Goal: Check status: Check status

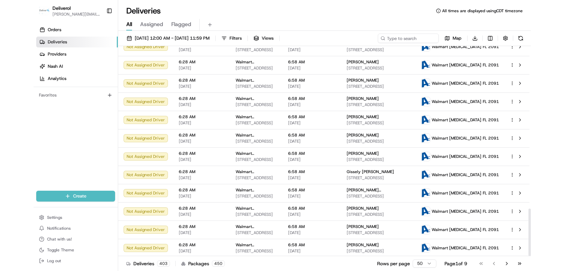
scroll to position [718, 0]
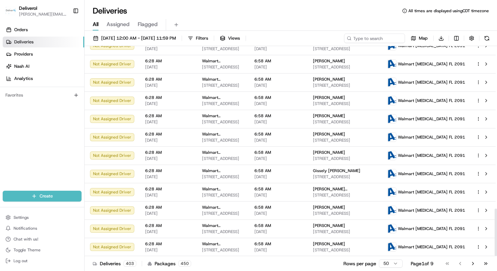
drag, startPoint x: 496, startPoint y: 66, endPoint x: 457, endPoint y: 247, distance: 185.2
click at [495, 247] on div at bounding box center [496, 232] width 2 height 47
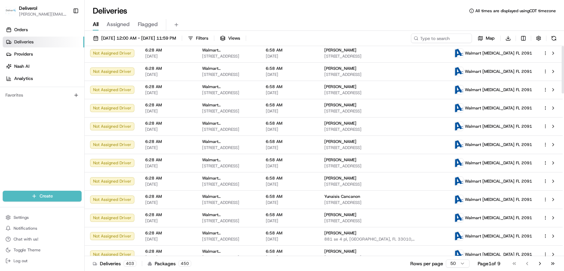
scroll to position [0, 0]
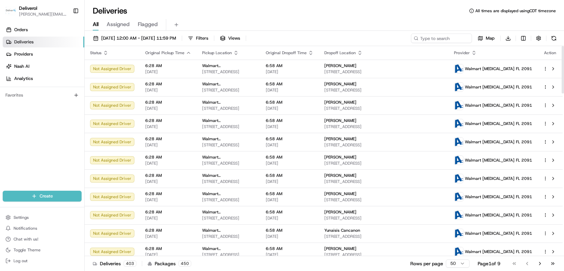
drag, startPoint x: 563, startPoint y: 223, endPoint x: 535, endPoint y: 48, distance: 177.2
click at [497, 48] on div at bounding box center [563, 69] width 2 height 47
click at [23, 28] on span "Orders" at bounding box center [21, 30] width 14 height 6
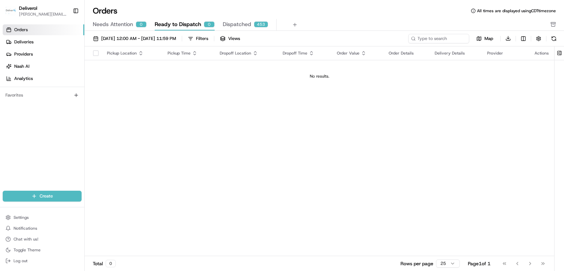
click at [257, 22] on div "453" at bounding box center [261, 24] width 14 height 6
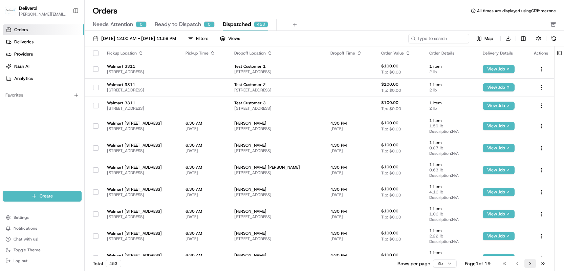
click at [497, 264] on button "Go to next page" at bounding box center [530, 263] width 12 height 9
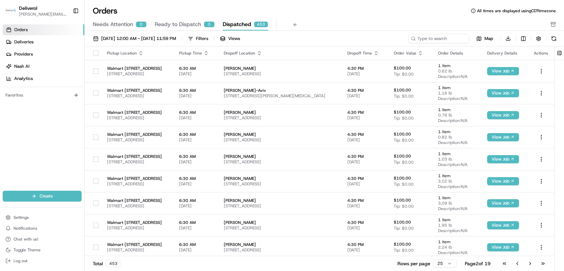
click at [497, 264] on button "Go to next page" at bounding box center [530, 263] width 12 height 9
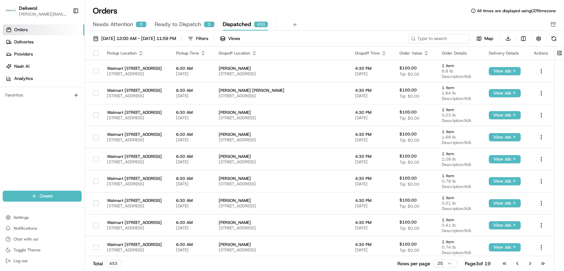
click at [497, 264] on button "Go to next page" at bounding box center [530, 263] width 12 height 9
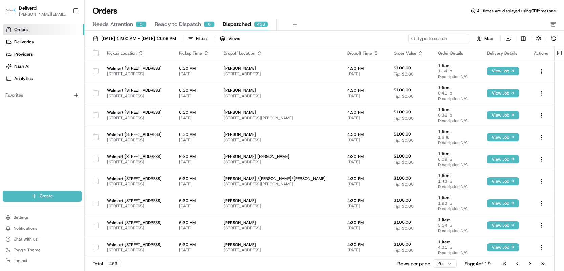
click at [497, 264] on button "Go to next page" at bounding box center [530, 263] width 12 height 9
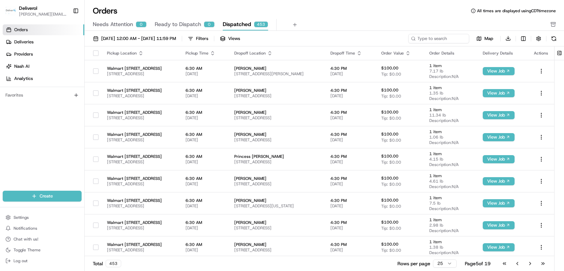
click at [497, 264] on button "Go to next page" at bounding box center [530, 263] width 12 height 9
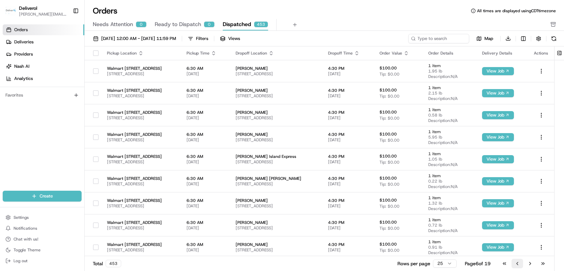
click at [497, 263] on button "Go to previous page" at bounding box center [517, 263] width 12 height 9
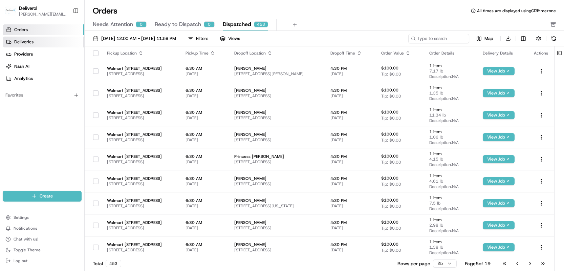
click at [57, 41] on link "Deliveries" at bounding box center [44, 42] width 82 height 11
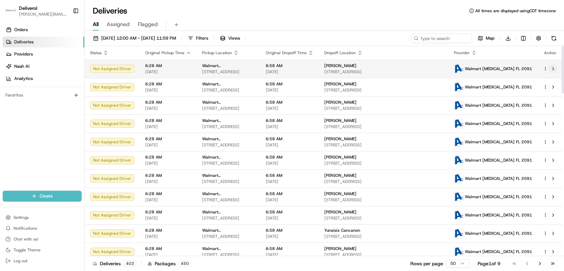
click at [497, 69] on button at bounding box center [553, 69] width 8 height 8
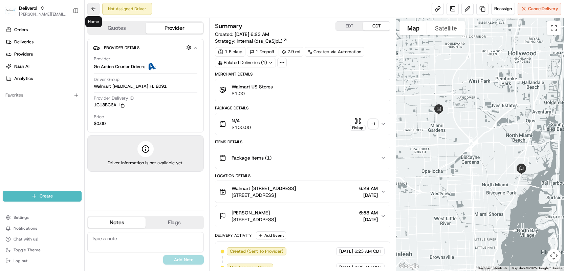
click at [97, 7] on button at bounding box center [93, 9] width 12 height 12
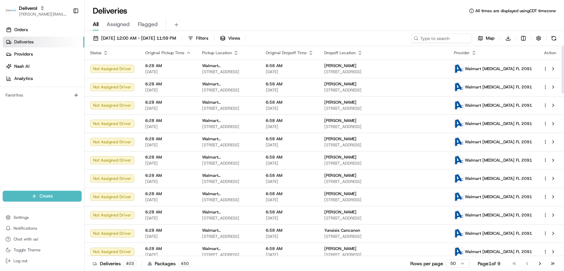
click at [115, 26] on span "Assigned" at bounding box center [118, 24] width 23 height 8
